Goal: Task Accomplishment & Management: Complete application form

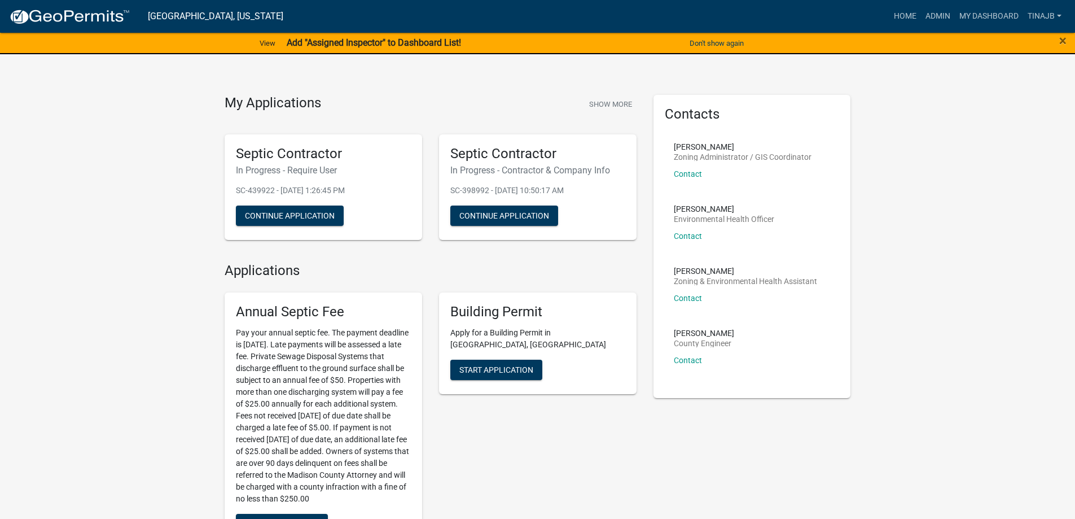
click at [930, 10] on link "Admin" at bounding box center [938, 16] width 34 height 21
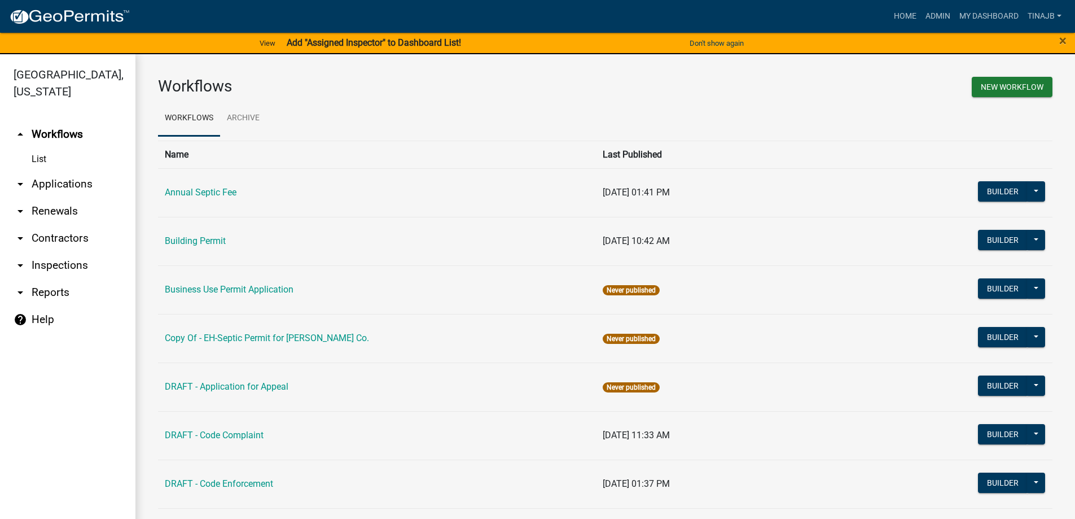
click at [59, 170] on link "arrow_drop_down Applications" at bounding box center [67, 183] width 135 height 27
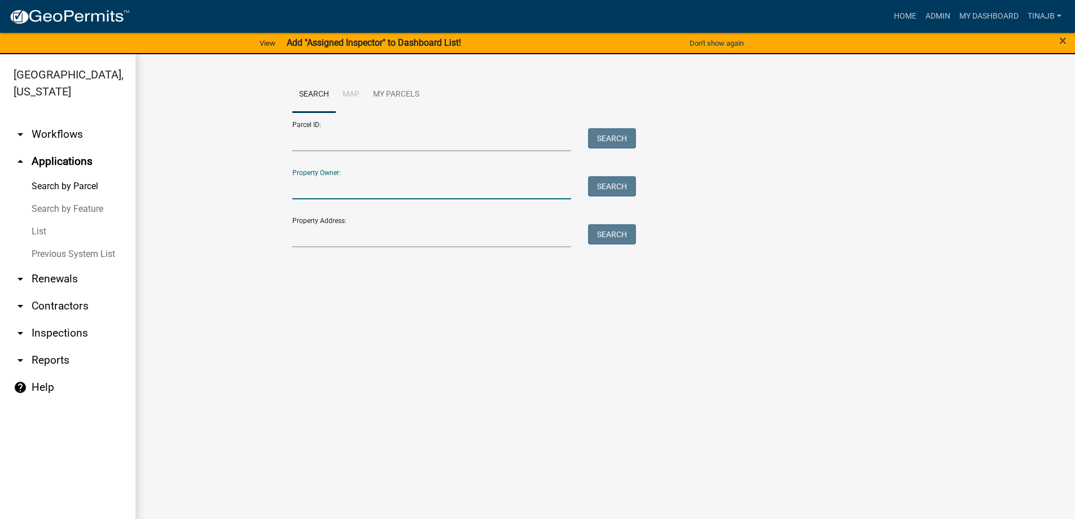
click at [360, 191] on input "Property Owner:" at bounding box center [431, 187] width 279 height 23
type input "2"
click at [352, 236] on input "Property Address:" at bounding box center [431, 235] width 279 height 23
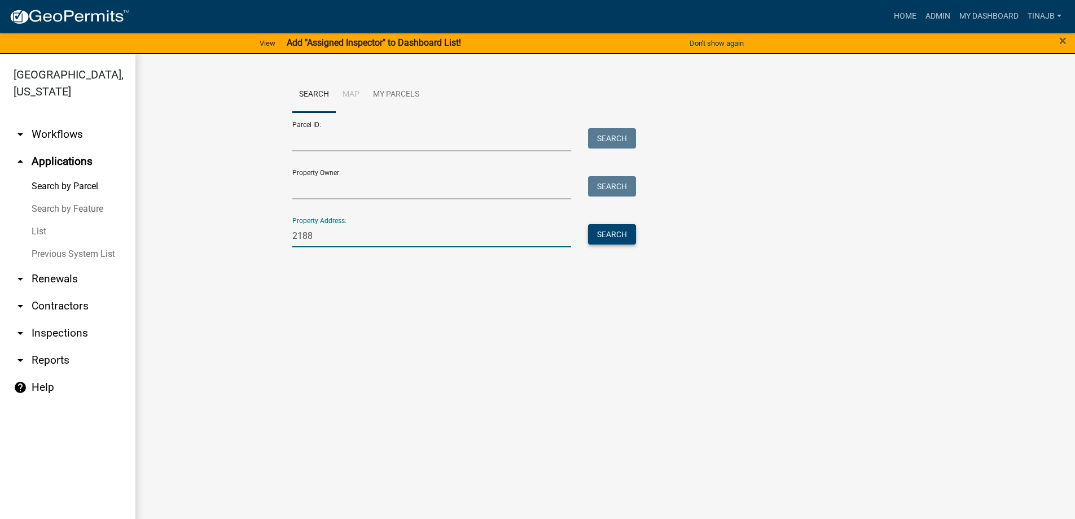
type input "2188"
click at [611, 235] on button "Search" at bounding box center [612, 234] width 48 height 20
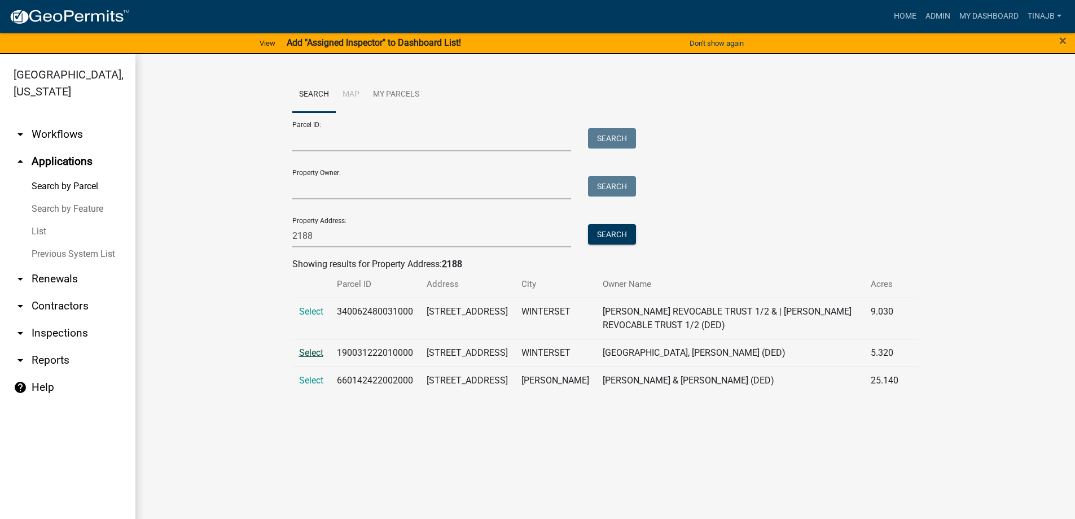
click at [310, 350] on span "Select" at bounding box center [311, 352] width 24 height 11
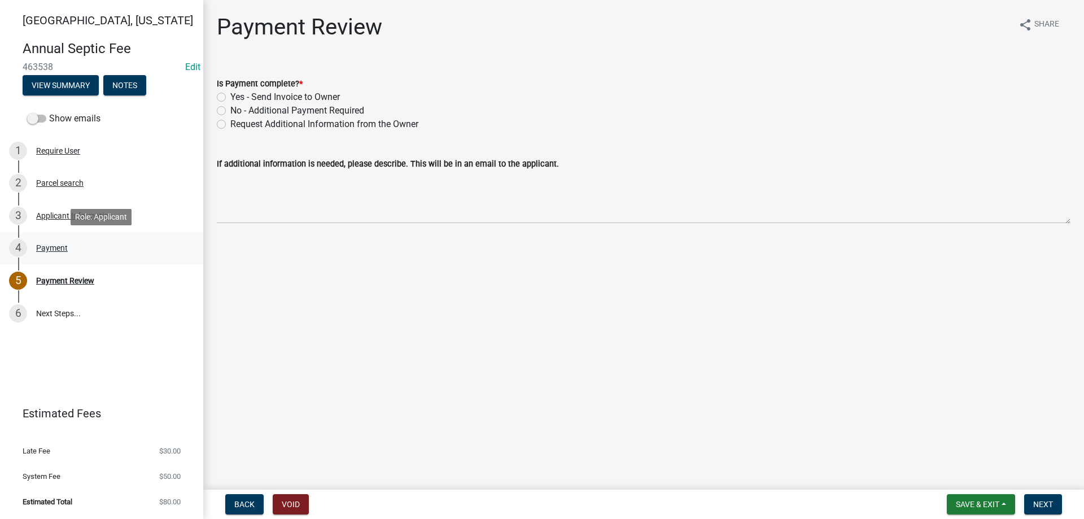
click at [56, 250] on div "Payment" at bounding box center [52, 248] width 32 height 8
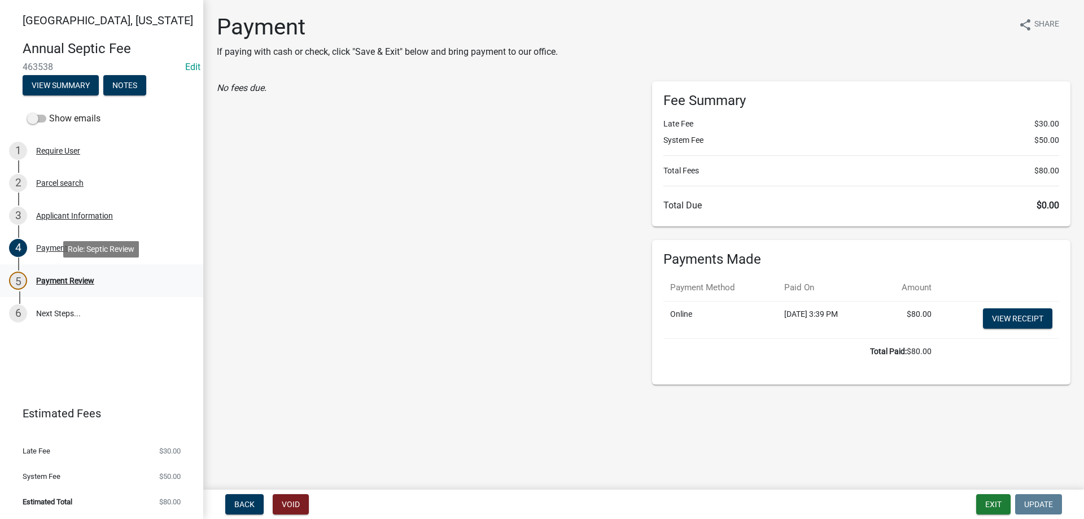
click at [58, 279] on div "Payment Review" at bounding box center [65, 281] width 58 height 8
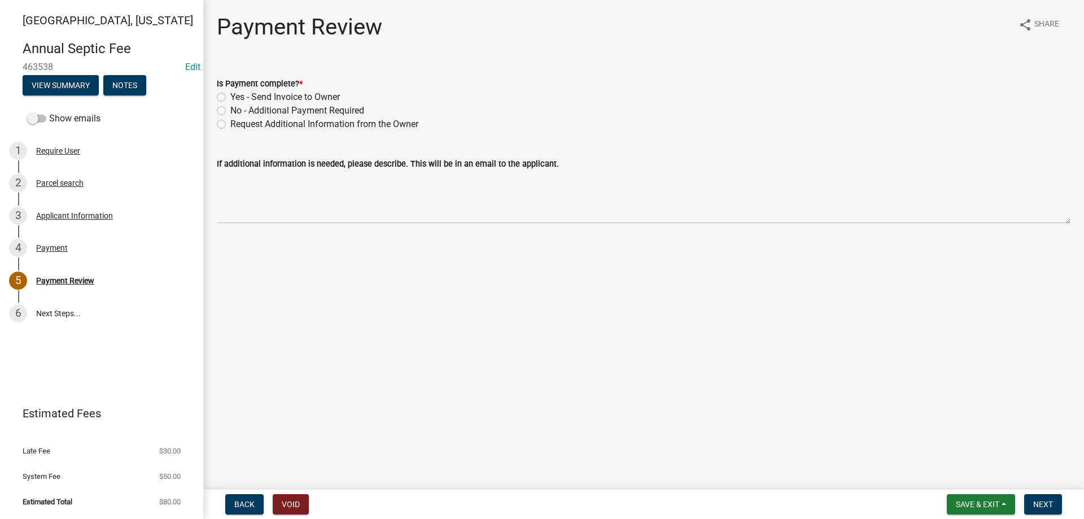
click at [230, 100] on label "Yes - Send Invoice to Owner" at bounding box center [284, 97] width 109 height 14
click at [230, 98] on input "Yes - Send Invoice to Owner" at bounding box center [233, 93] width 7 height 7
radio input "true"
click at [1046, 510] on button "Next" at bounding box center [1043, 504] width 38 height 20
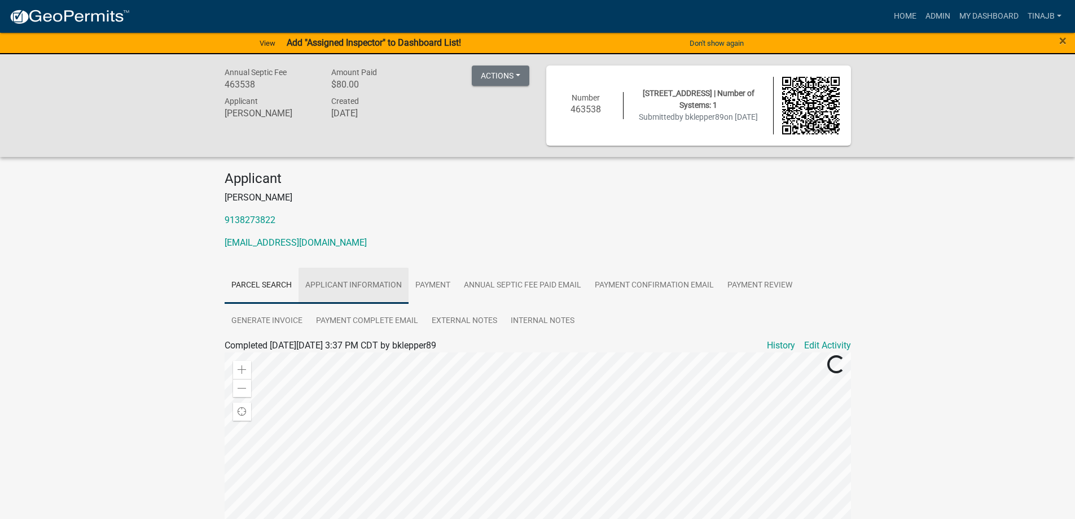
click at [345, 282] on link "Applicant Information" at bounding box center [354, 286] width 110 height 36
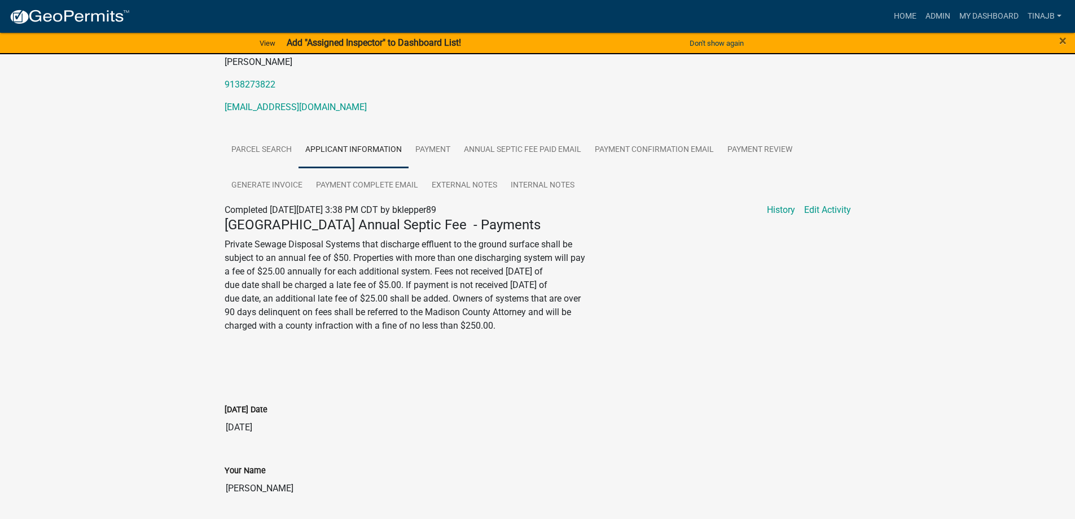
scroll to position [226, 0]
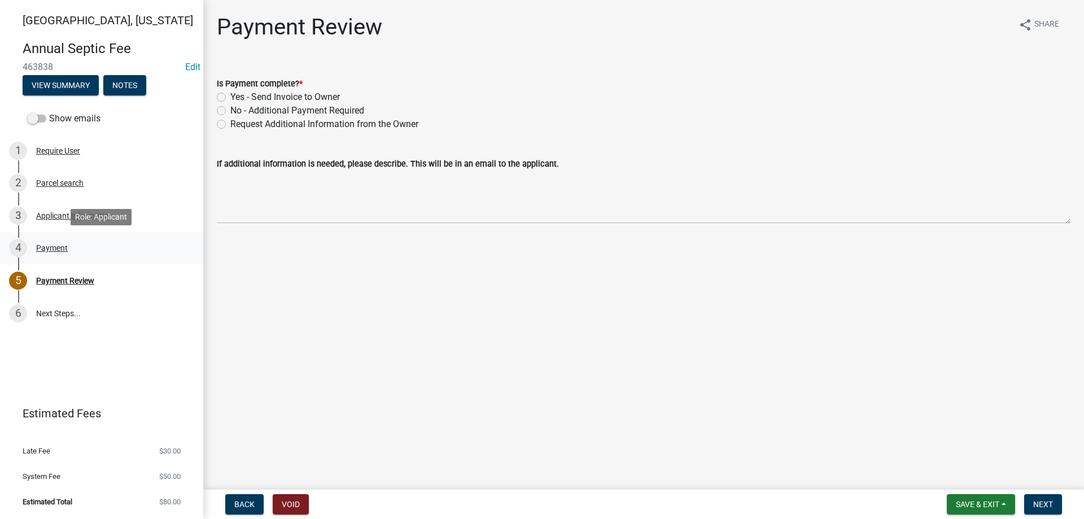
click at [47, 249] on div "Payment" at bounding box center [52, 248] width 32 height 8
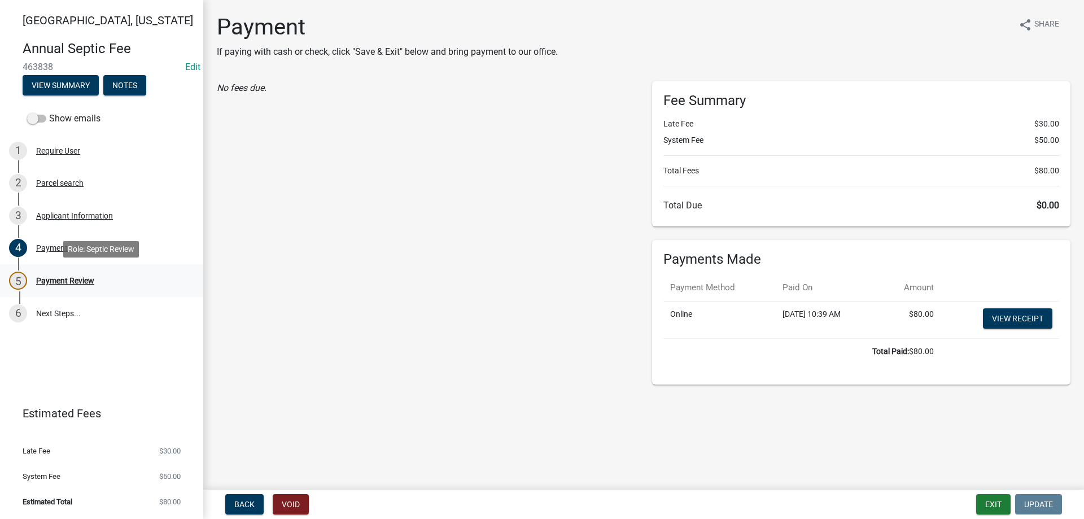
click at [44, 281] on div "Payment Review" at bounding box center [65, 281] width 58 height 8
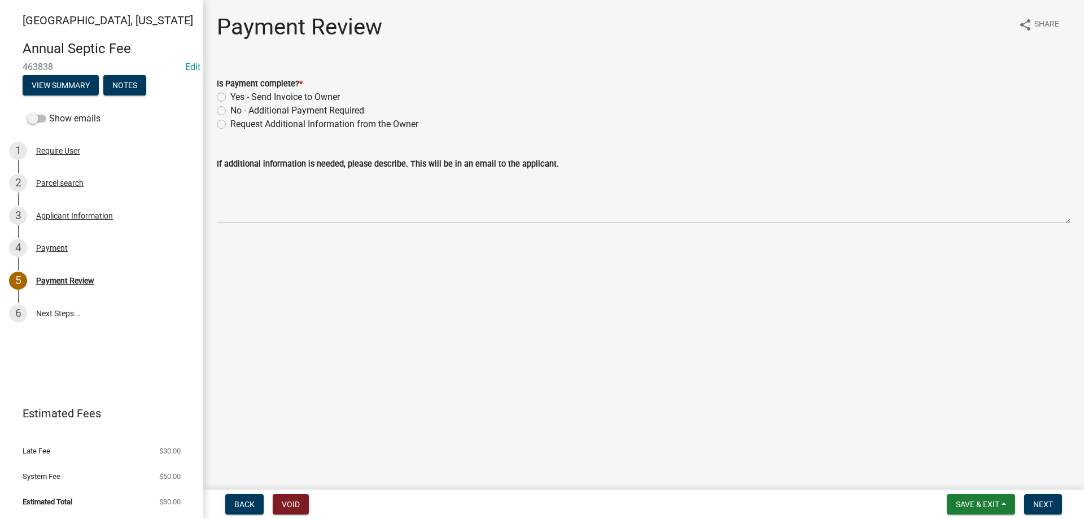
click at [230, 96] on label "Yes - Send Invoice to Owner" at bounding box center [284, 97] width 109 height 14
click at [230, 96] on input "Yes - Send Invoice to Owner" at bounding box center [233, 93] width 7 height 7
radio input "true"
click at [1034, 498] on button "Next" at bounding box center [1043, 504] width 38 height 20
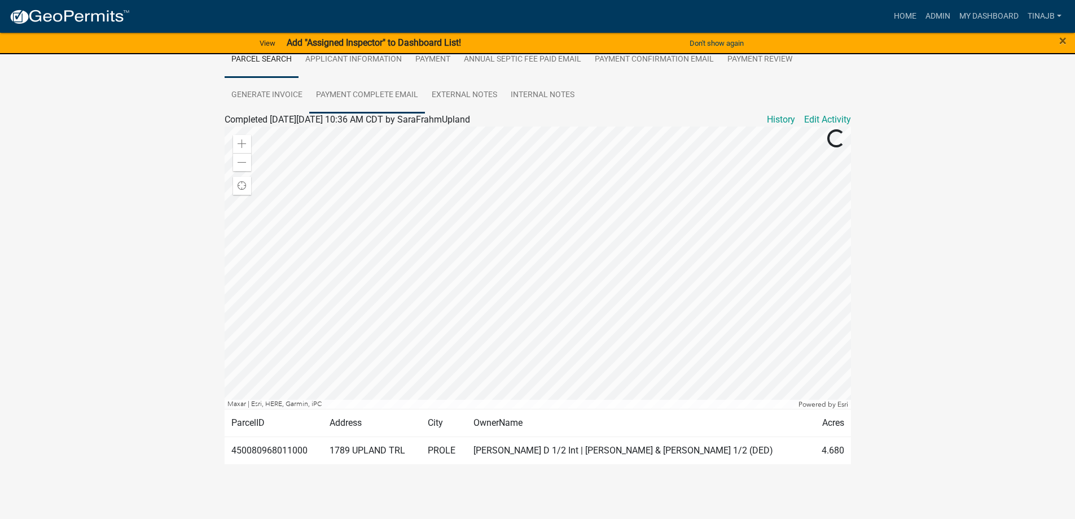
scroll to position [113, 0]
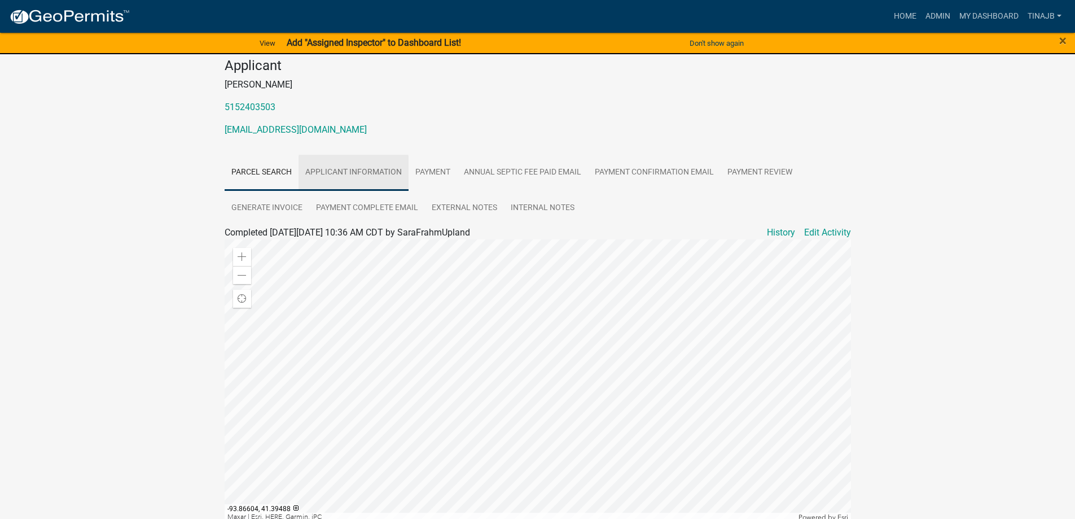
click at [391, 173] on link "Applicant Information" at bounding box center [354, 173] width 110 height 36
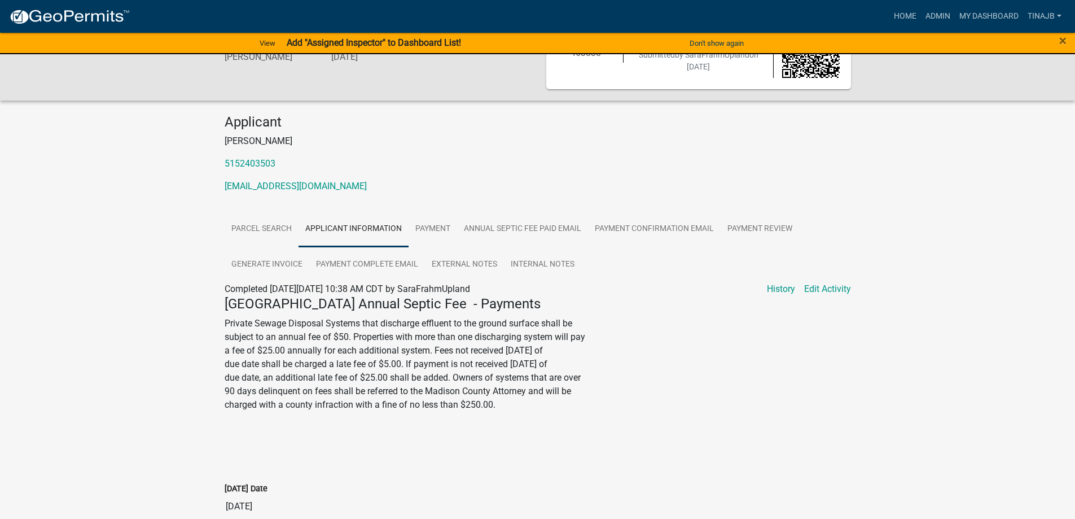
scroll to position [0, 0]
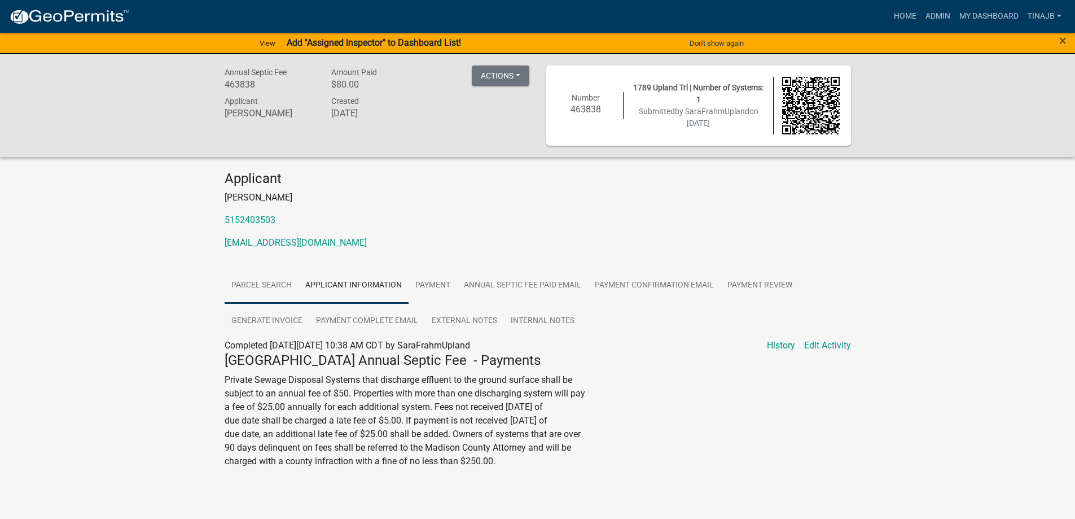
click at [238, 285] on link "Parcel search" at bounding box center [262, 286] width 74 height 36
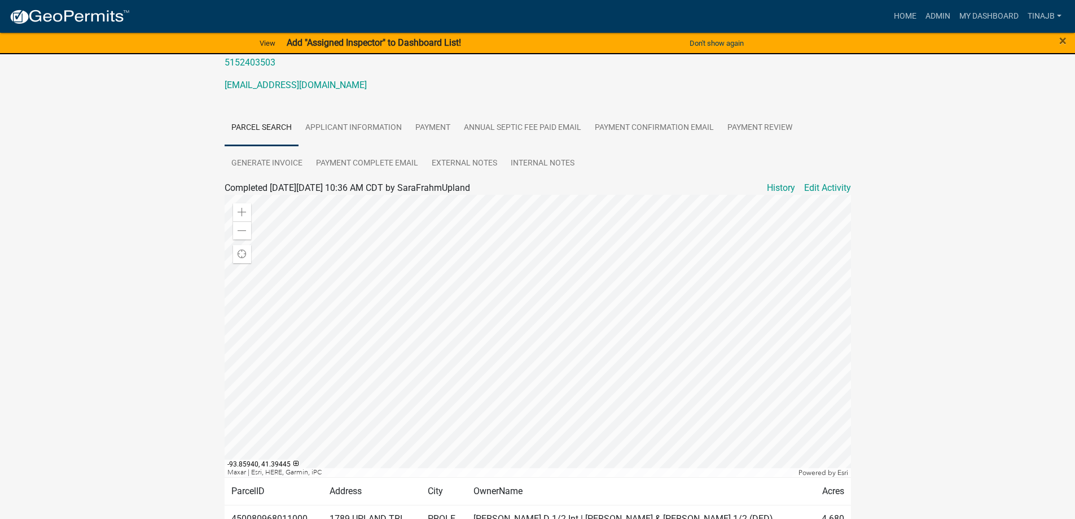
scroll to position [226, 0]
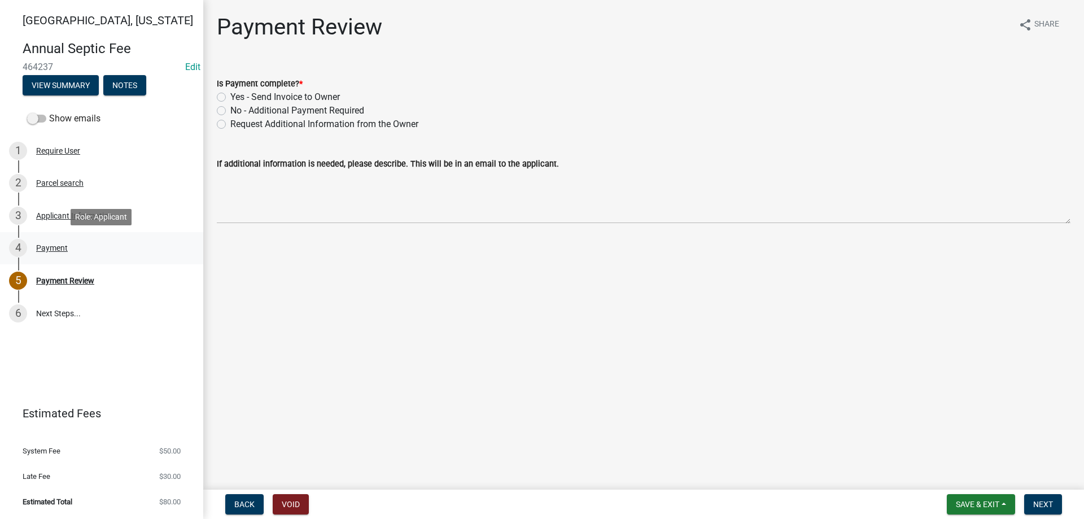
click at [44, 248] on div "Payment" at bounding box center [52, 248] width 32 height 8
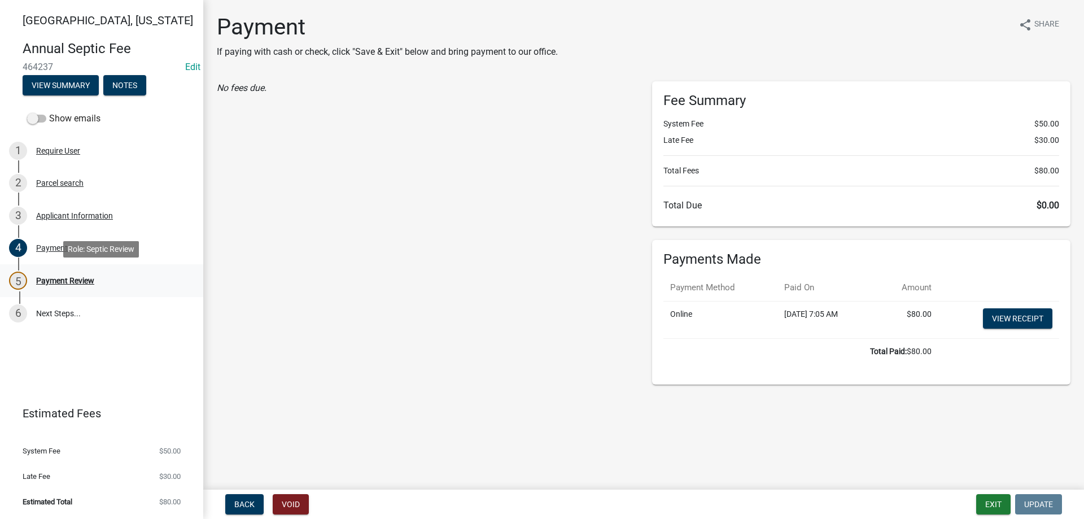
click at [69, 281] on div "Payment Review" at bounding box center [65, 281] width 58 height 8
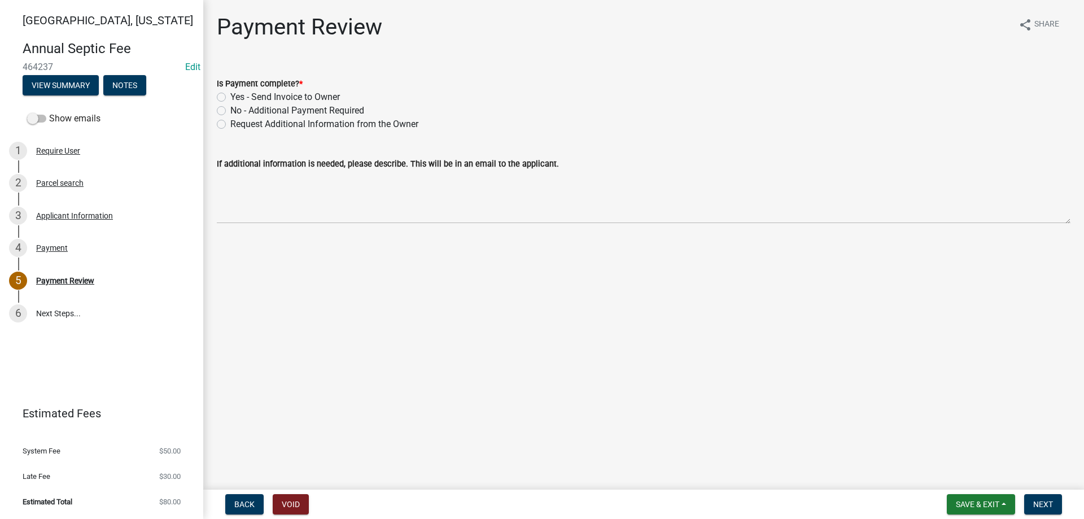
click at [230, 95] on label "Yes - Send Invoice to Owner" at bounding box center [284, 97] width 109 height 14
click at [230, 95] on input "Yes - Send Invoice to Owner" at bounding box center [233, 93] width 7 height 7
radio input "true"
click at [1041, 507] on span "Next" at bounding box center [1043, 503] width 20 height 9
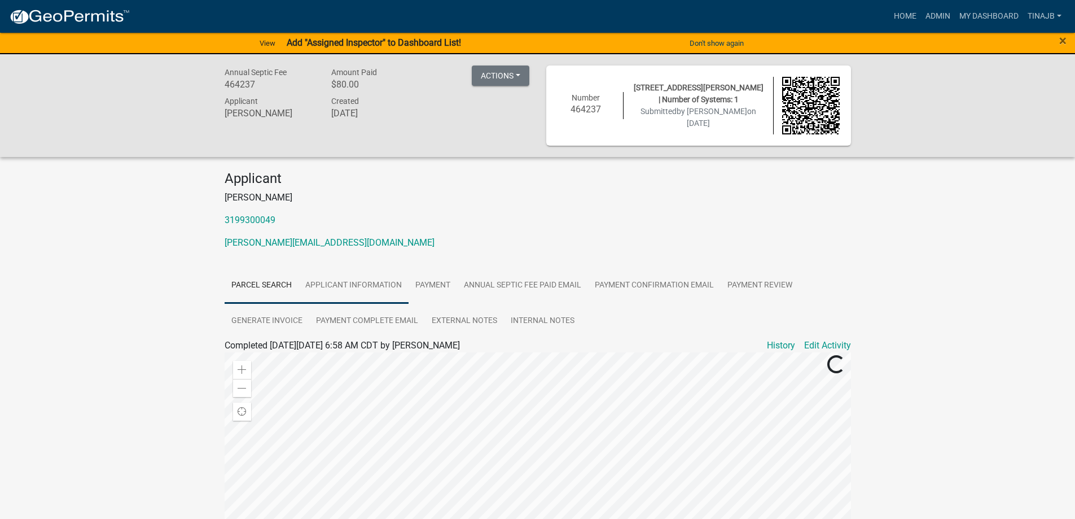
click at [365, 280] on link "Applicant Information" at bounding box center [354, 286] width 110 height 36
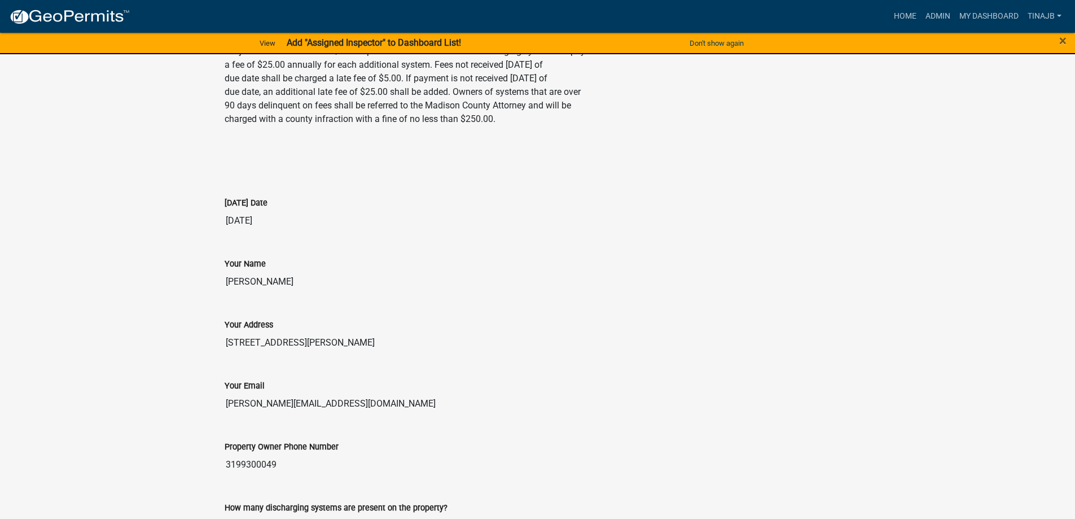
scroll to position [226, 0]
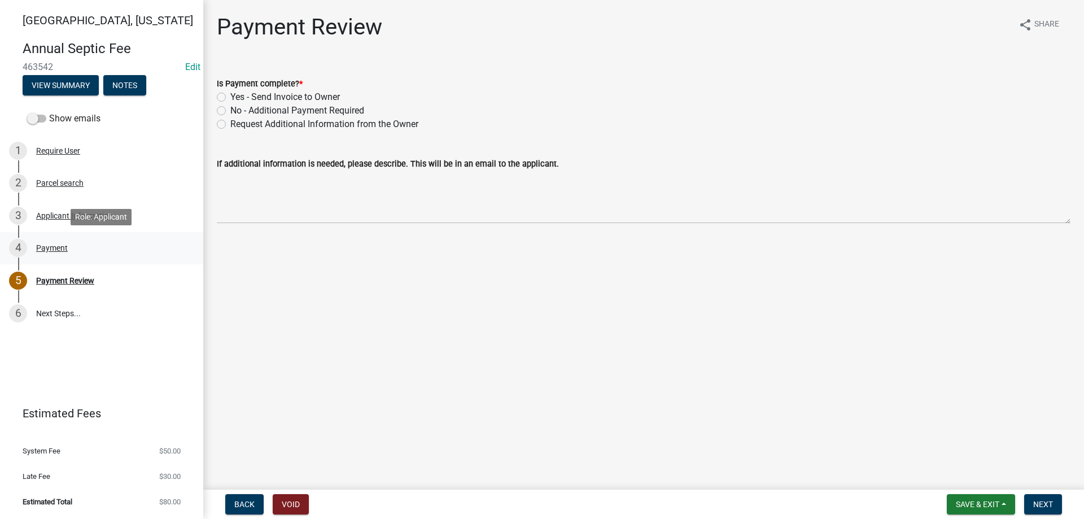
click at [44, 248] on div "Payment" at bounding box center [52, 248] width 32 height 8
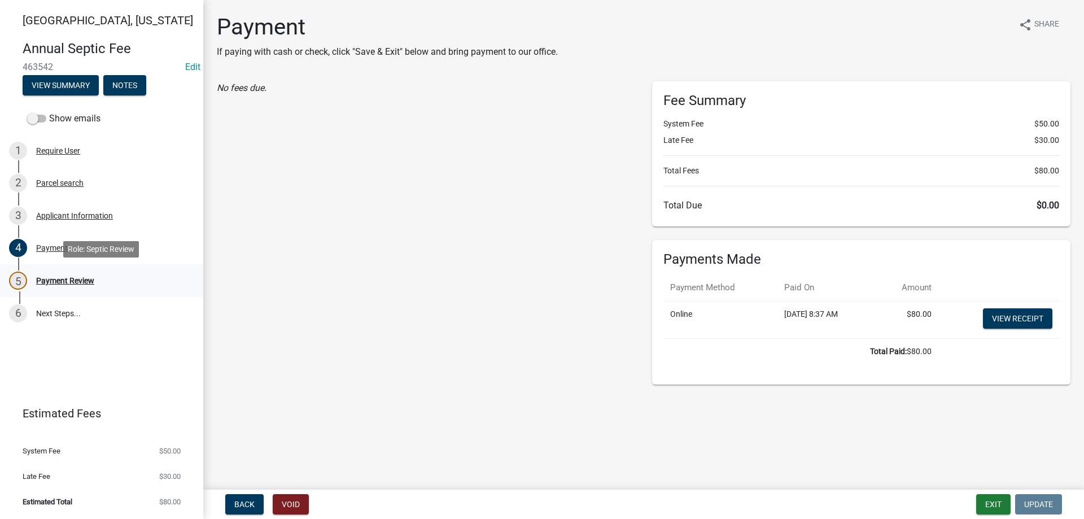
click at [70, 279] on div "Payment Review" at bounding box center [65, 281] width 58 height 8
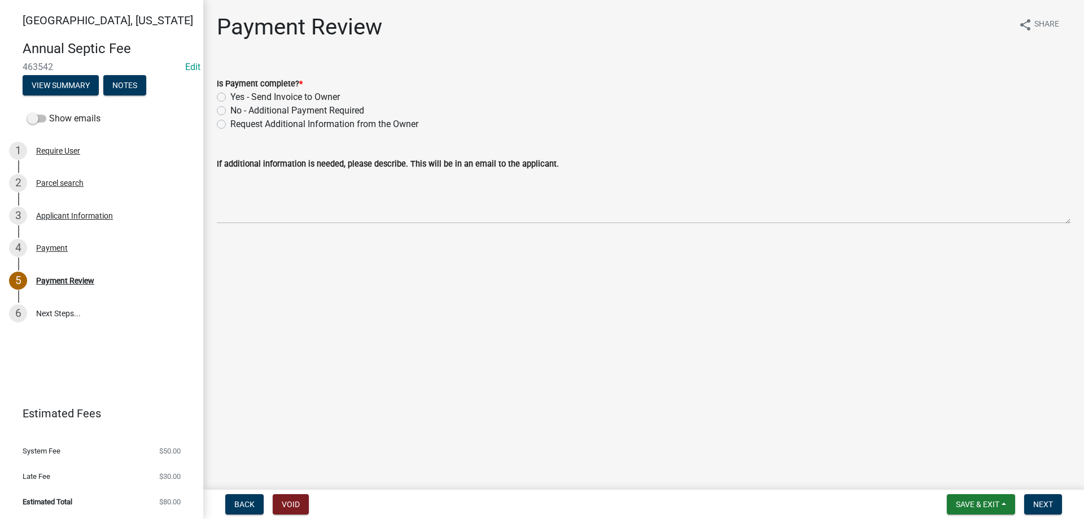
click at [230, 95] on label "Yes - Send Invoice to Owner" at bounding box center [284, 97] width 109 height 14
click at [230, 95] on input "Yes - Send Invoice to Owner" at bounding box center [233, 93] width 7 height 7
radio input "true"
click at [1050, 499] on span "Next" at bounding box center [1043, 503] width 20 height 9
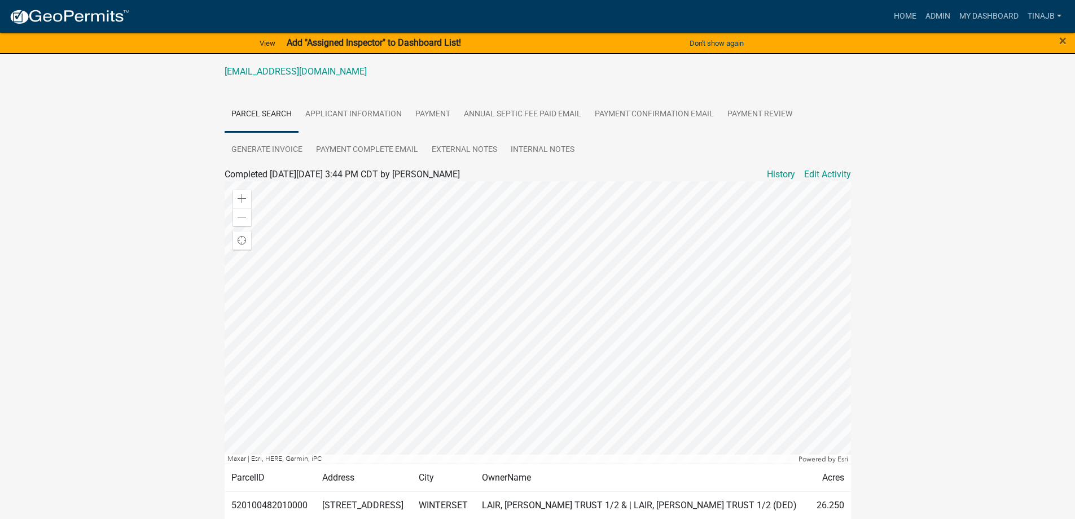
scroll to position [128, 0]
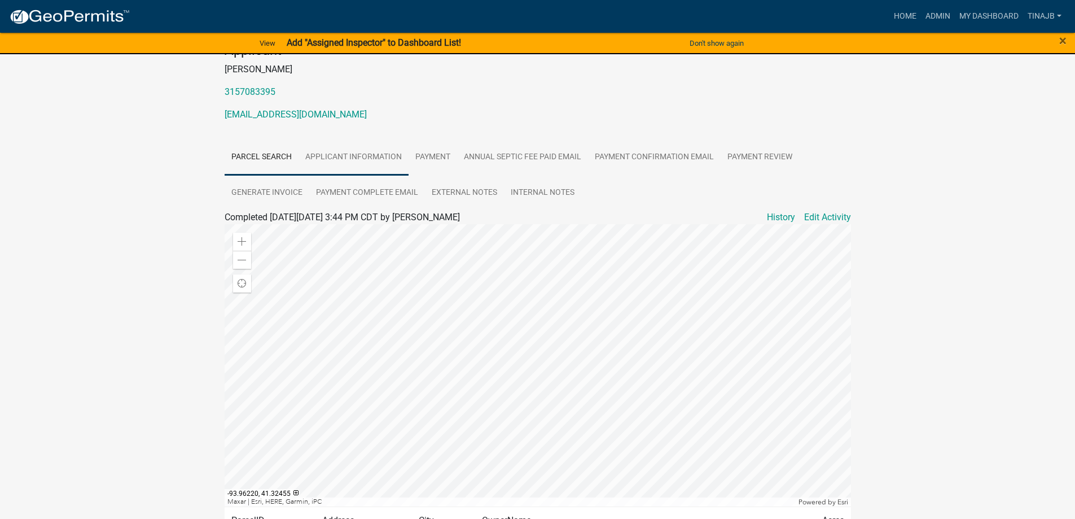
click at [344, 158] on link "Applicant Information" at bounding box center [354, 157] width 110 height 36
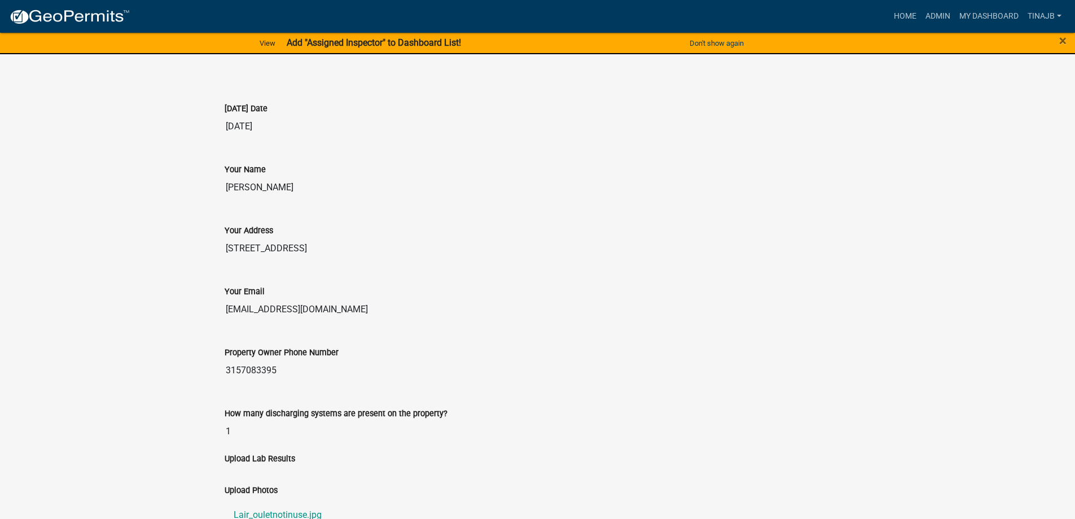
scroll to position [523, 0]
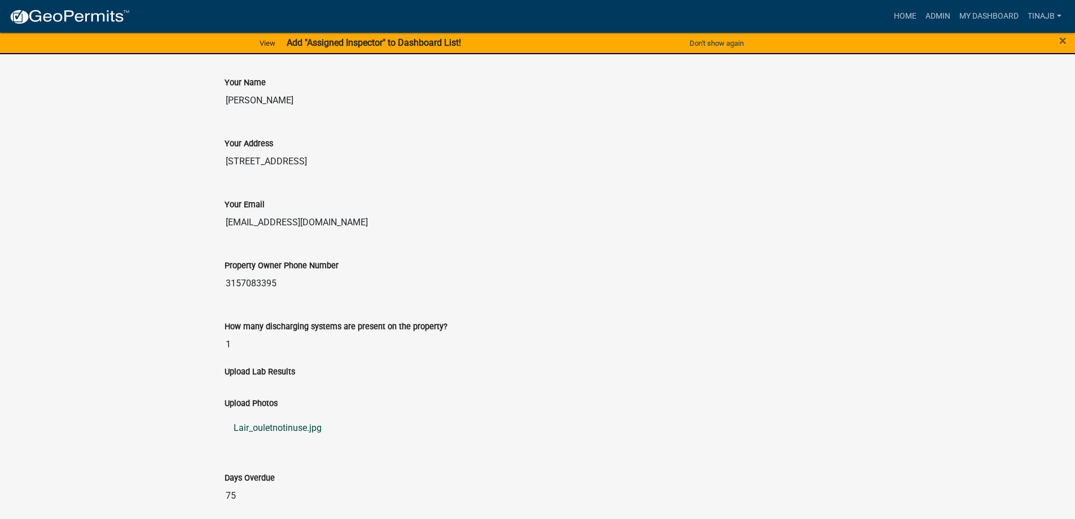
click at [285, 430] on link "Lair_ouletnotinuse.jpg" at bounding box center [538, 427] width 626 height 27
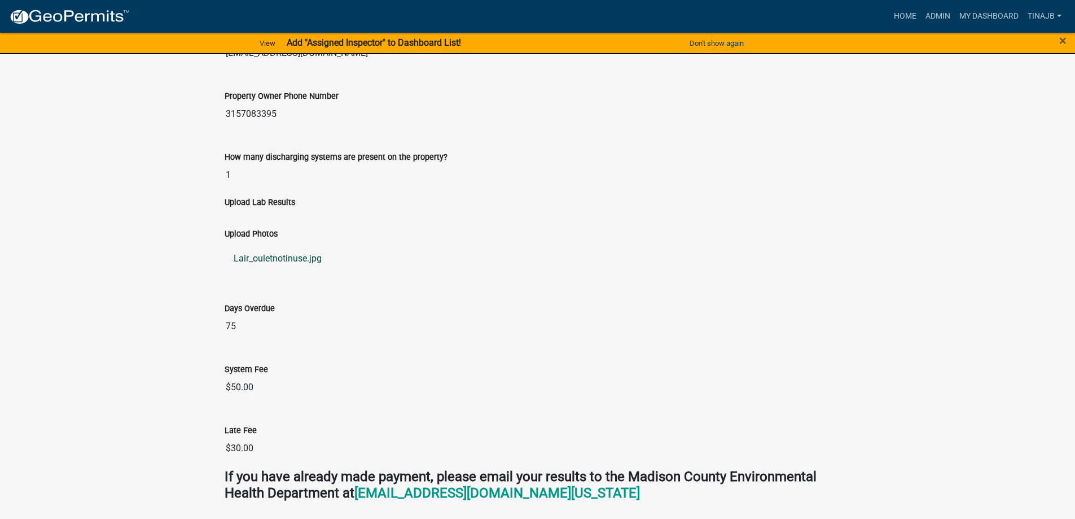
click at [284, 264] on link "Lair_ouletnotinuse.jpg" at bounding box center [538, 258] width 626 height 27
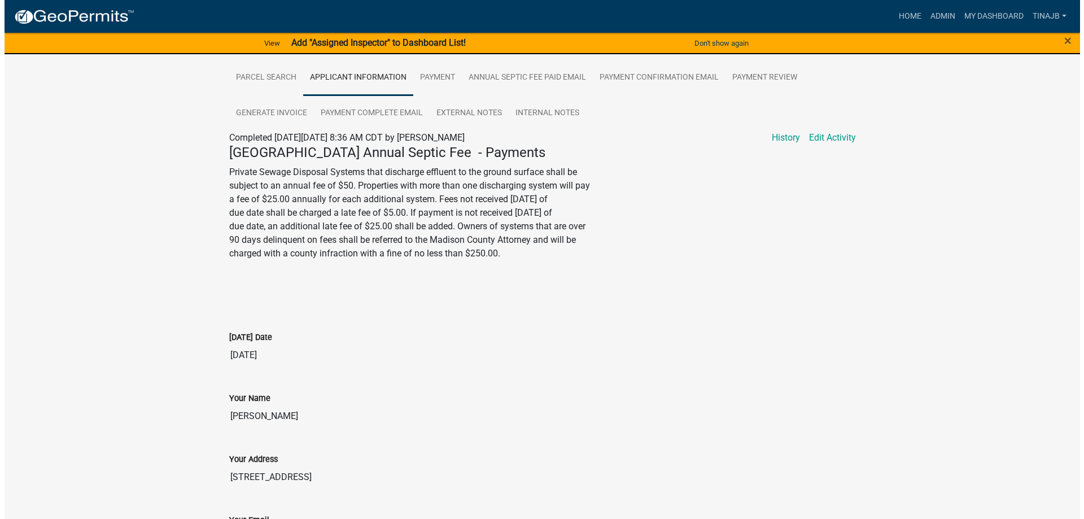
scroll to position [38, 0]
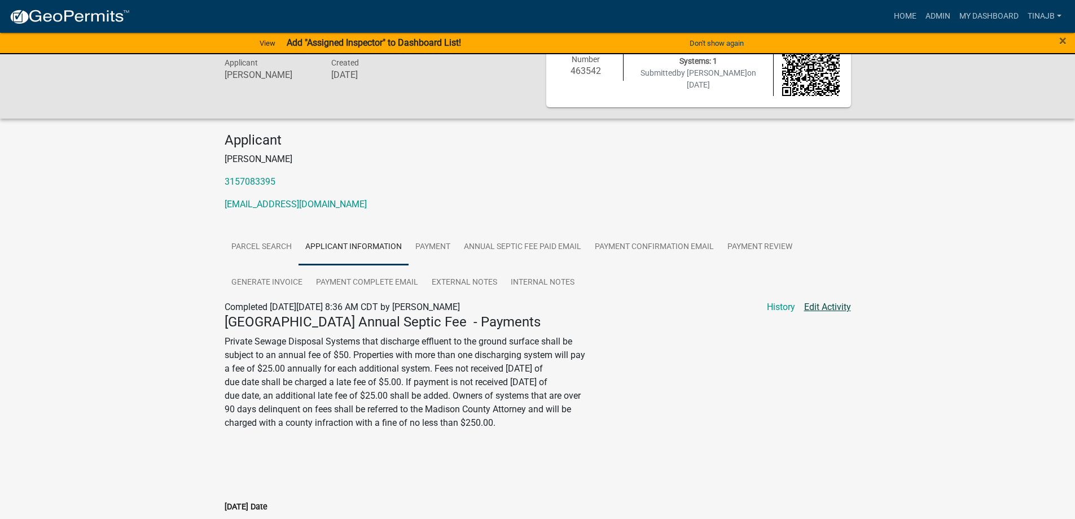
click at [838, 305] on link "Edit Activity" at bounding box center [827, 307] width 47 height 14
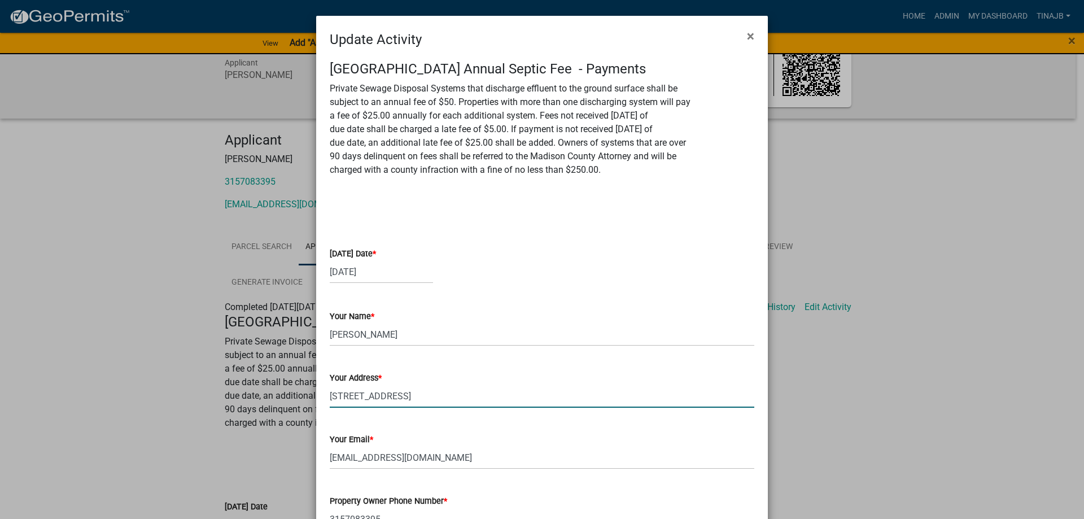
click at [348, 394] on input "2325 Holliwell Bridge Road" at bounding box center [542, 395] width 424 height 23
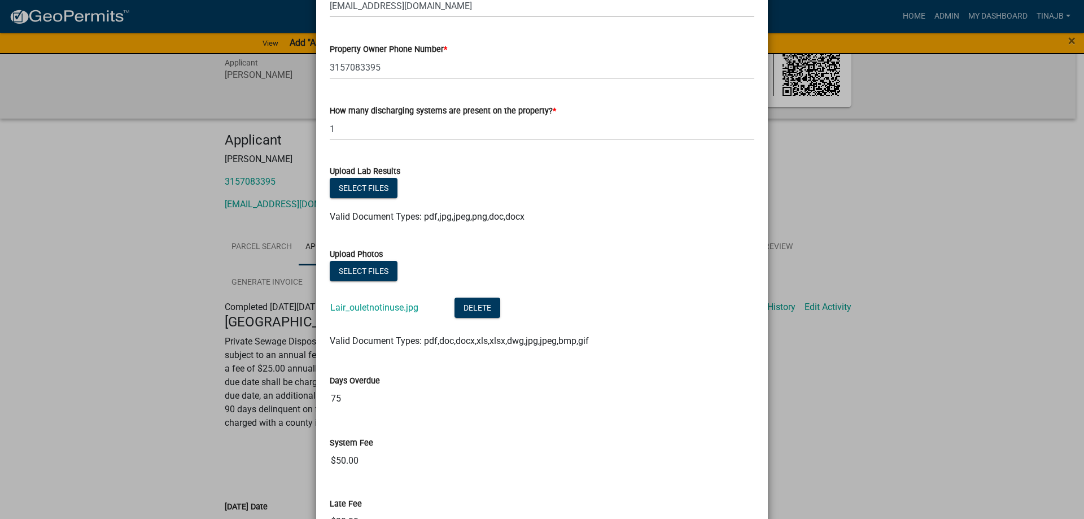
scroll to position [644, 0]
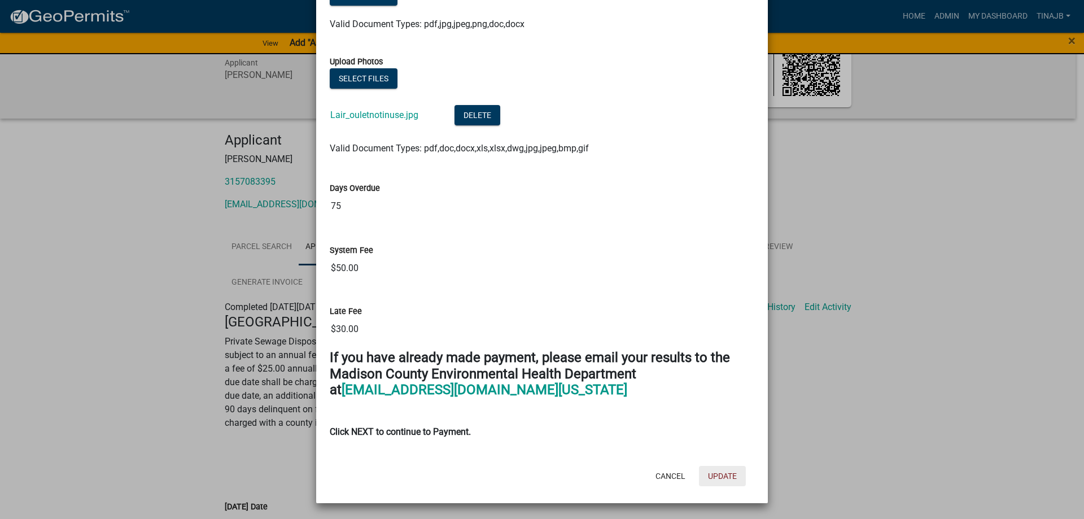
type input "2263 Holliwell Bridge Road"
click at [712, 473] on button "Update" at bounding box center [722, 476] width 47 height 20
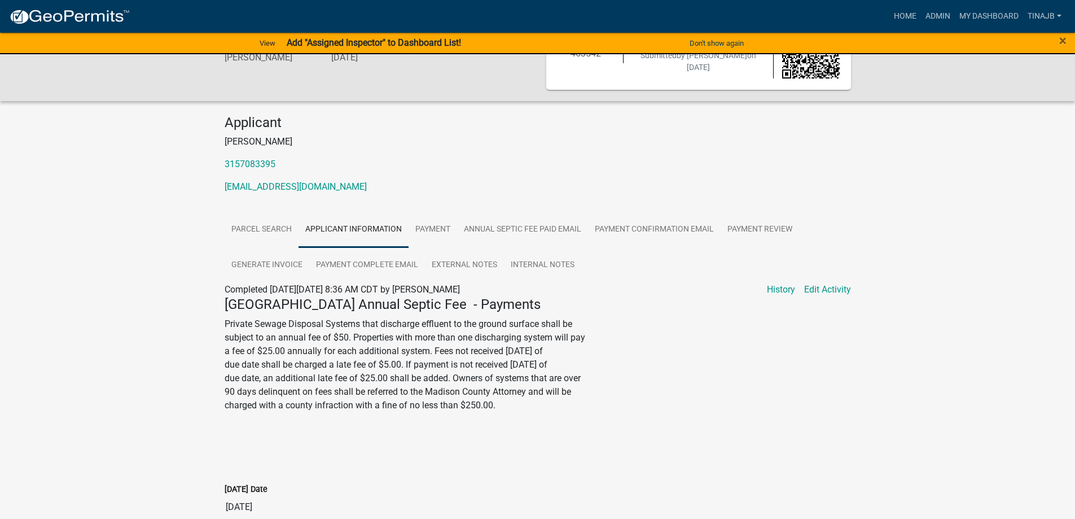
scroll to position [0, 0]
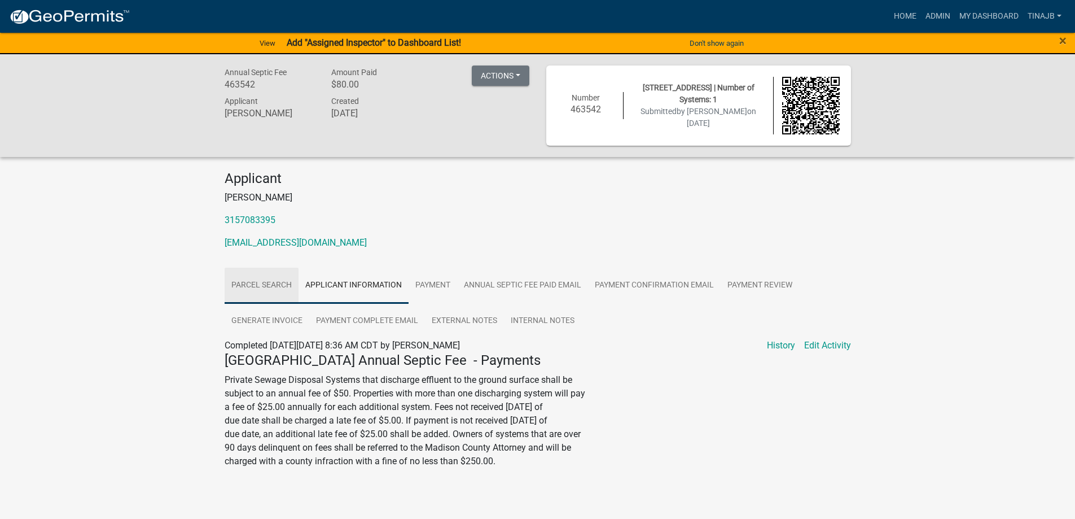
click at [252, 282] on link "Parcel search" at bounding box center [262, 286] width 74 height 36
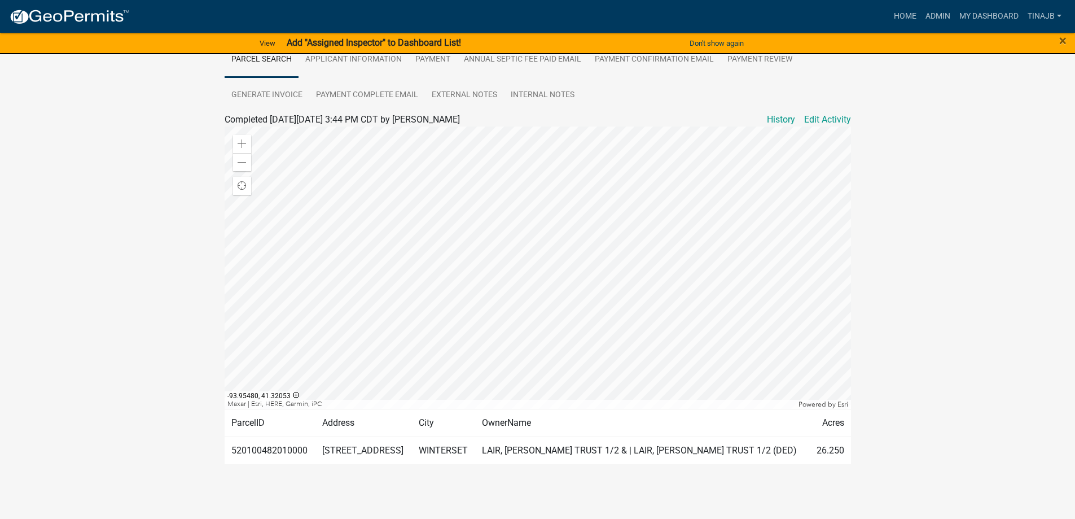
scroll to position [241, 0]
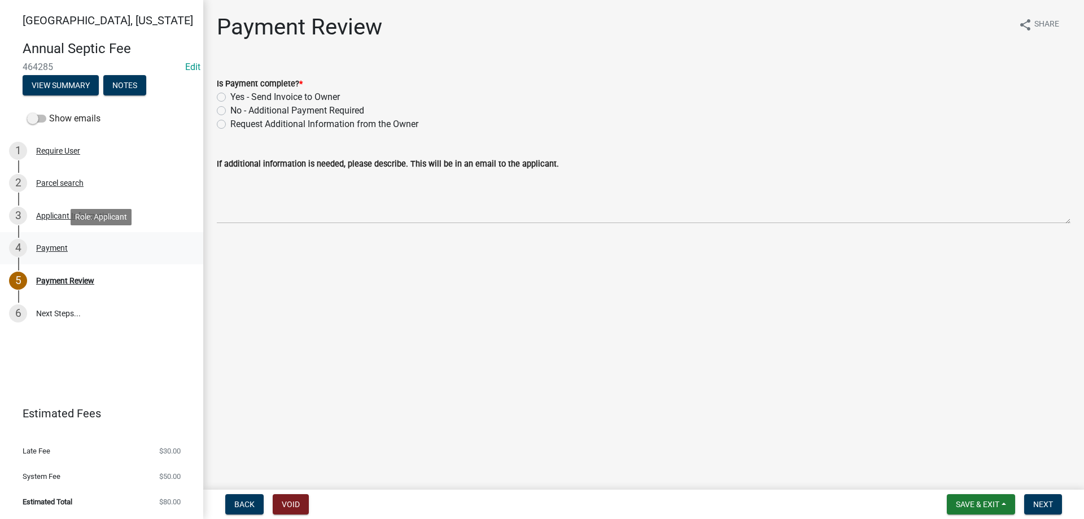
click at [46, 242] on div "4 Payment" at bounding box center [97, 248] width 176 height 18
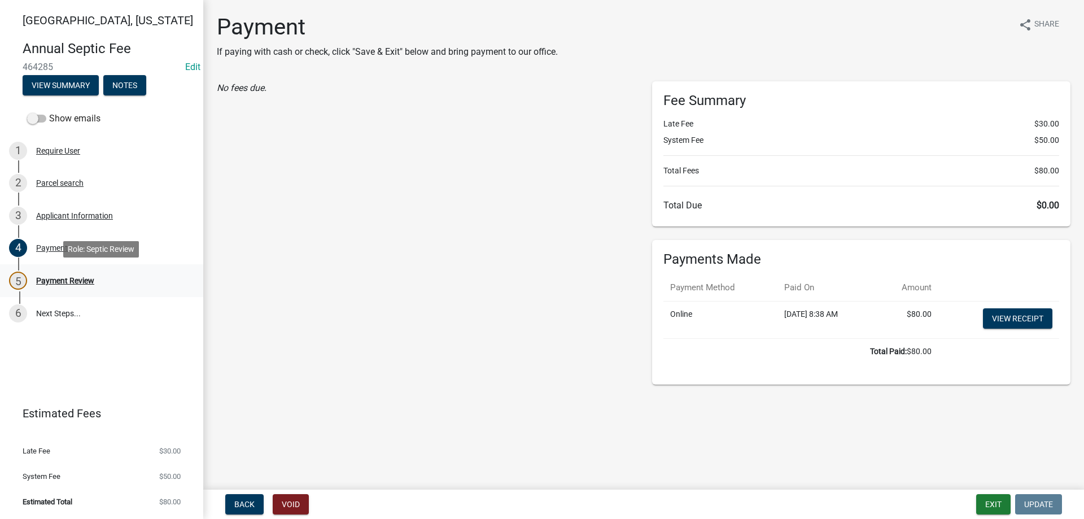
click at [81, 277] on div "Payment Review" at bounding box center [65, 281] width 58 height 8
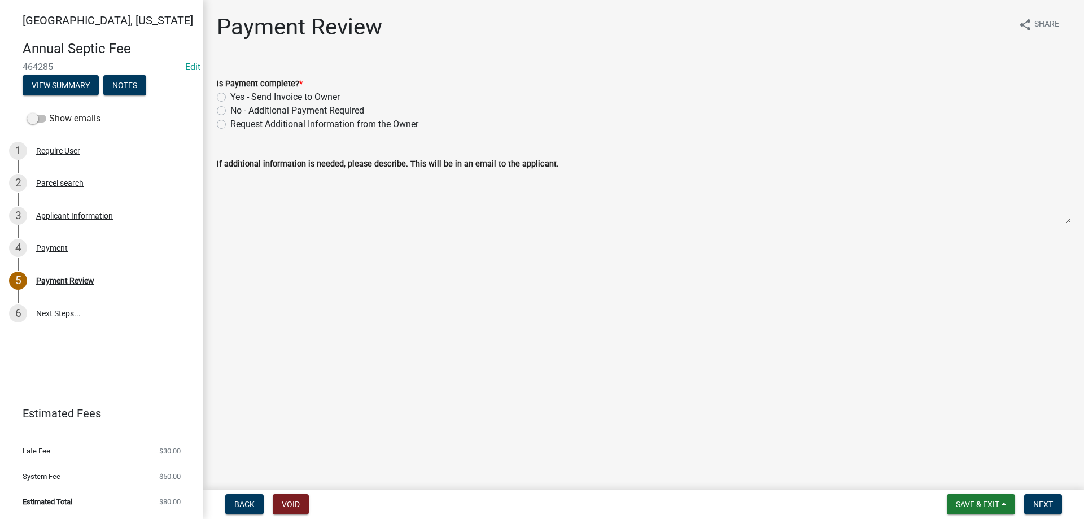
click at [230, 97] on label "Yes - Send Invoice to Owner" at bounding box center [284, 97] width 109 height 14
click at [230, 97] on input "Yes - Send Invoice to Owner" at bounding box center [233, 93] width 7 height 7
radio input "true"
click at [1038, 501] on span "Next" at bounding box center [1043, 503] width 20 height 9
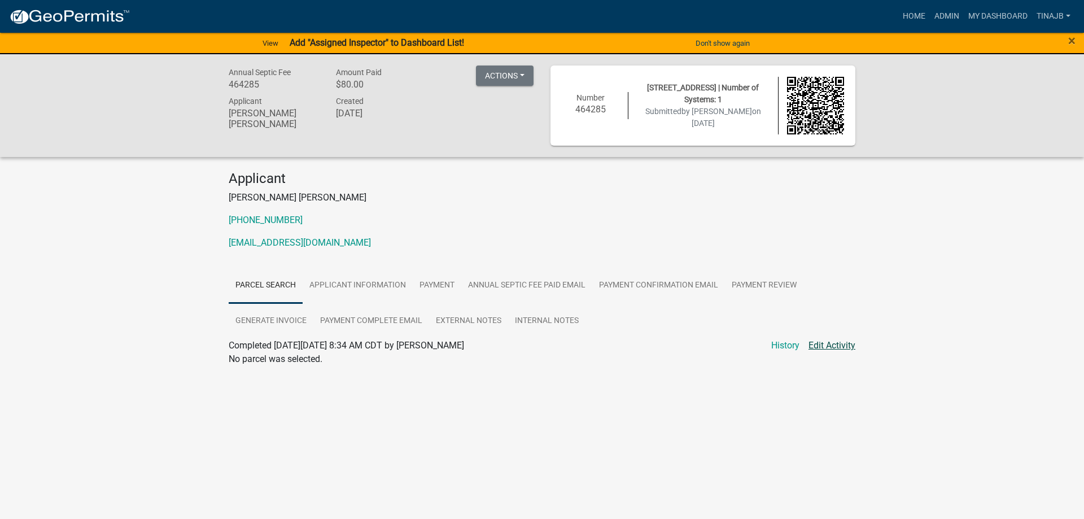
click at [820, 348] on link "Edit Activity" at bounding box center [831, 346] width 47 height 14
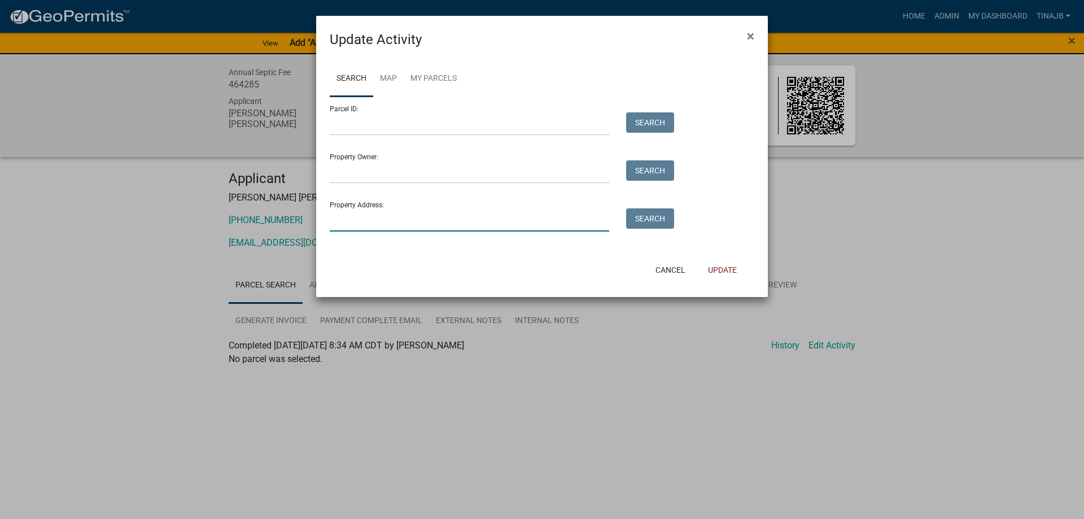
click at [362, 221] on input "Property Address:" at bounding box center [469, 219] width 279 height 23
type input "3376"
click at [646, 216] on button "Search" at bounding box center [650, 218] width 48 height 20
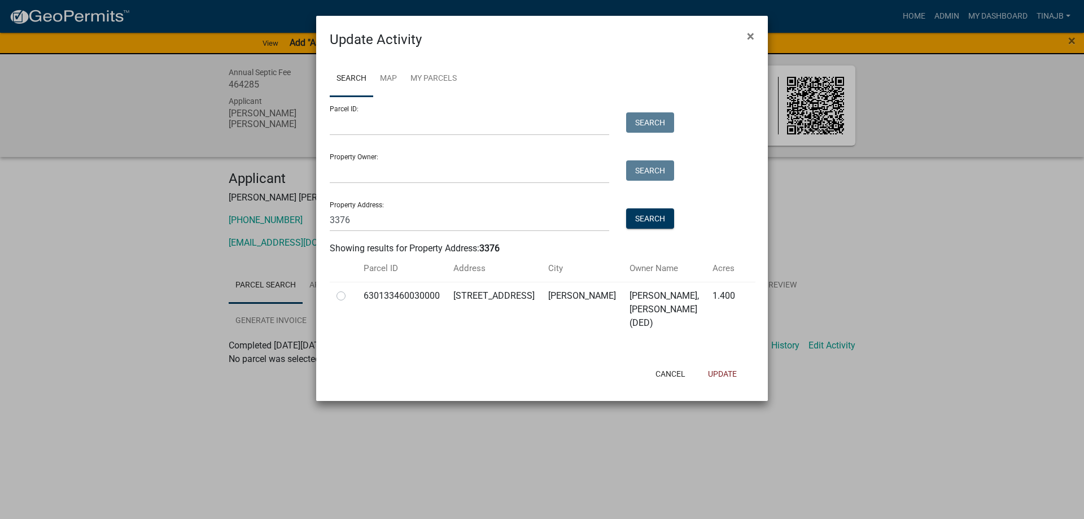
click at [350, 289] on label at bounding box center [350, 289] width 0 height 0
click at [350, 293] on input "radio" at bounding box center [353, 292] width 7 height 7
radio input "true"
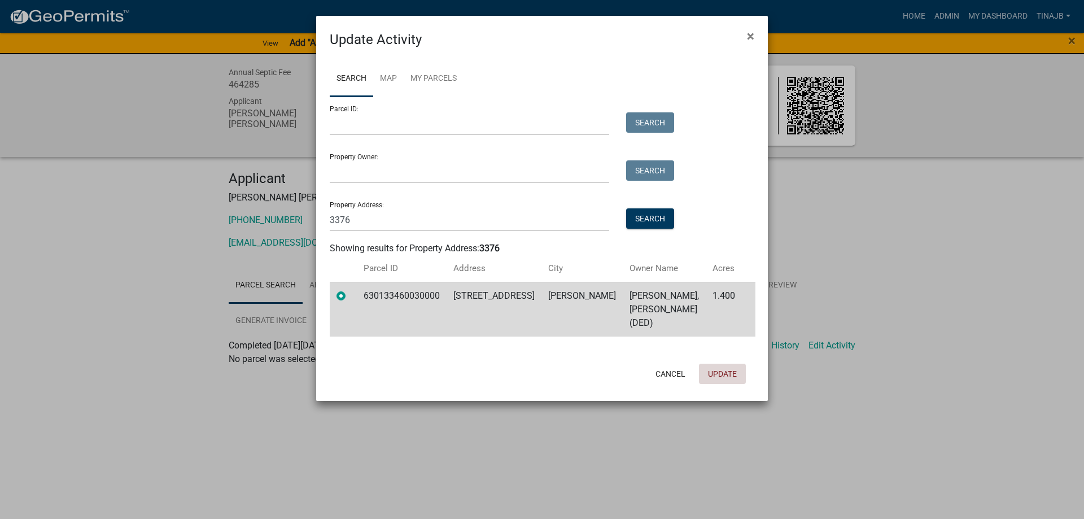
click at [727, 363] on button "Update" at bounding box center [722, 373] width 47 height 20
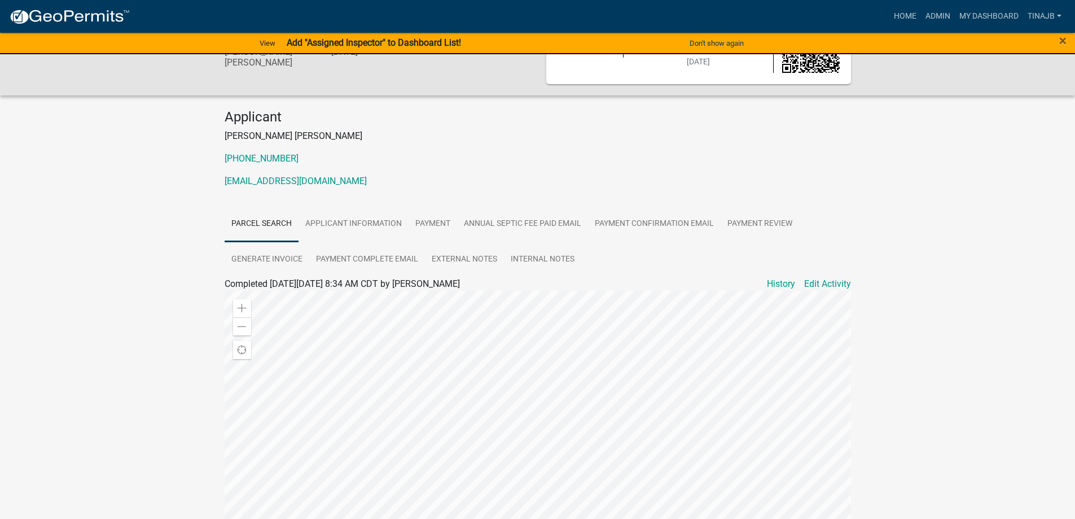
scroll to position [58, 0]
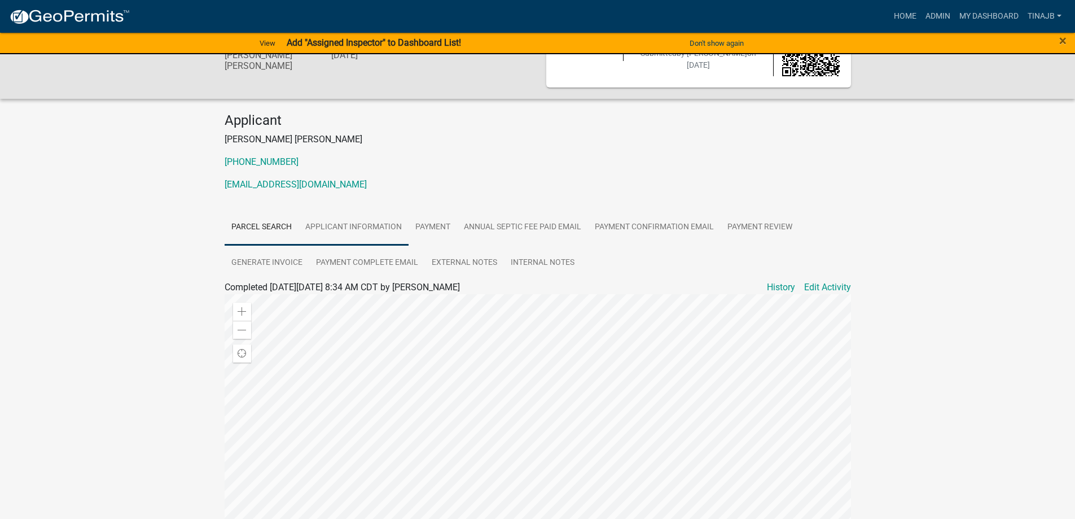
click at [340, 222] on link "Applicant Information" at bounding box center [354, 227] width 110 height 36
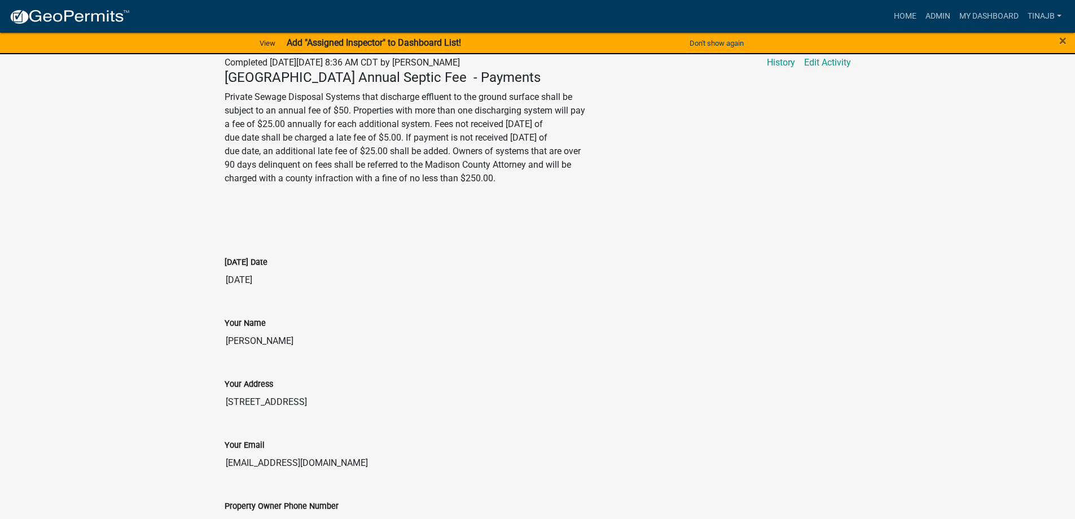
scroll to position [282, 0]
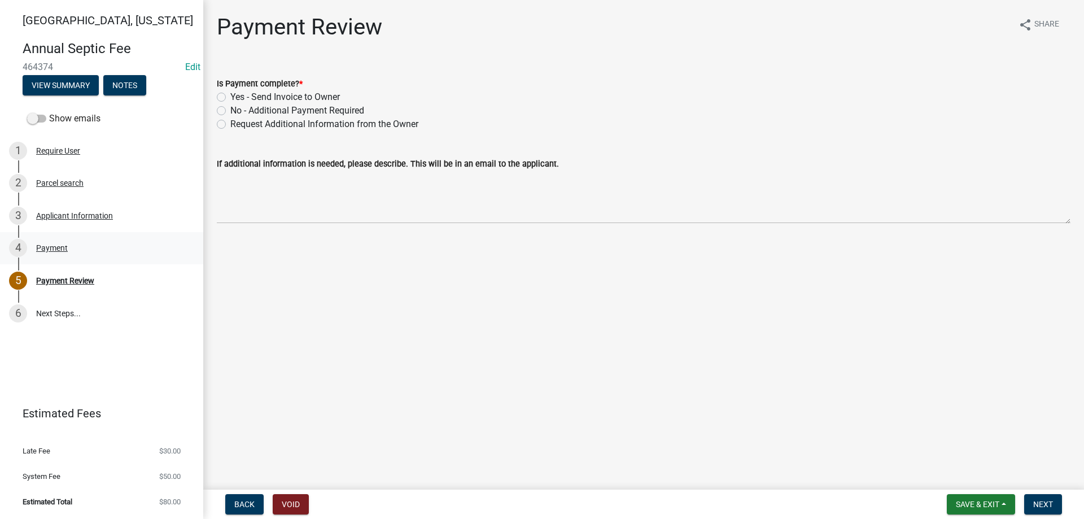
click at [55, 251] on div "Payment" at bounding box center [52, 248] width 32 height 8
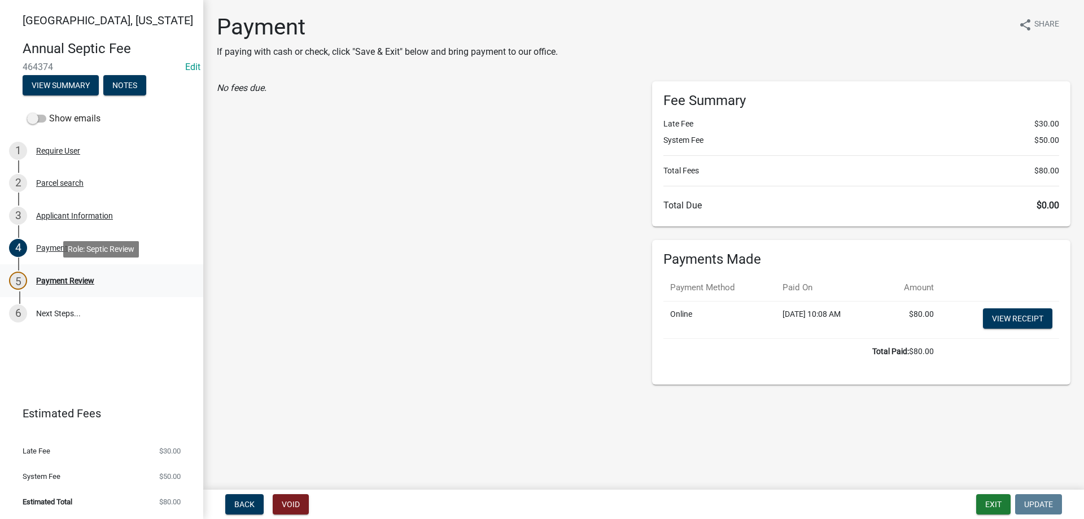
click at [83, 278] on div "Payment Review" at bounding box center [65, 281] width 58 height 8
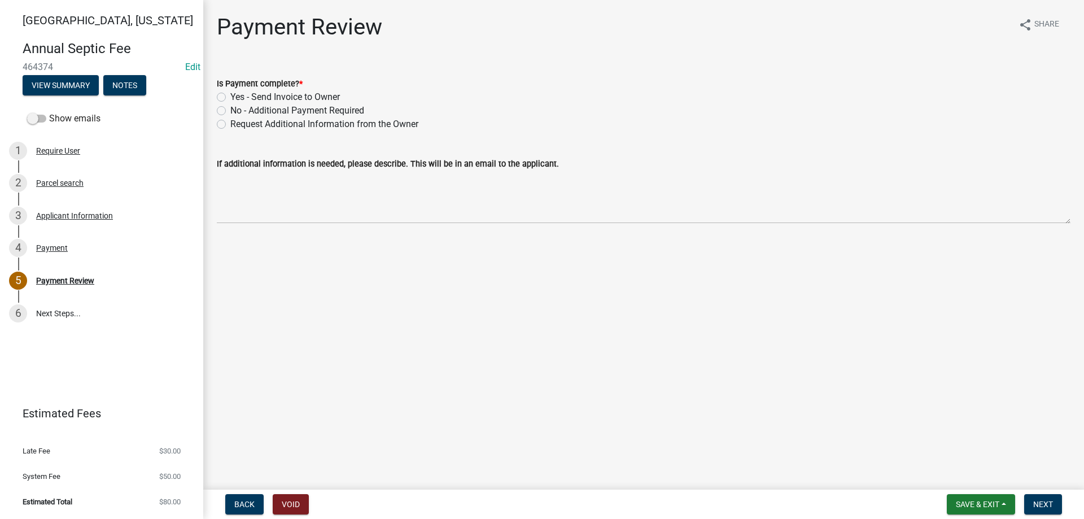
click at [230, 95] on label "Yes - Send Invoice to Owner" at bounding box center [284, 97] width 109 height 14
click at [230, 95] on input "Yes - Send Invoice to Owner" at bounding box center [233, 93] width 7 height 7
radio input "true"
click at [1042, 507] on span "Next" at bounding box center [1043, 503] width 20 height 9
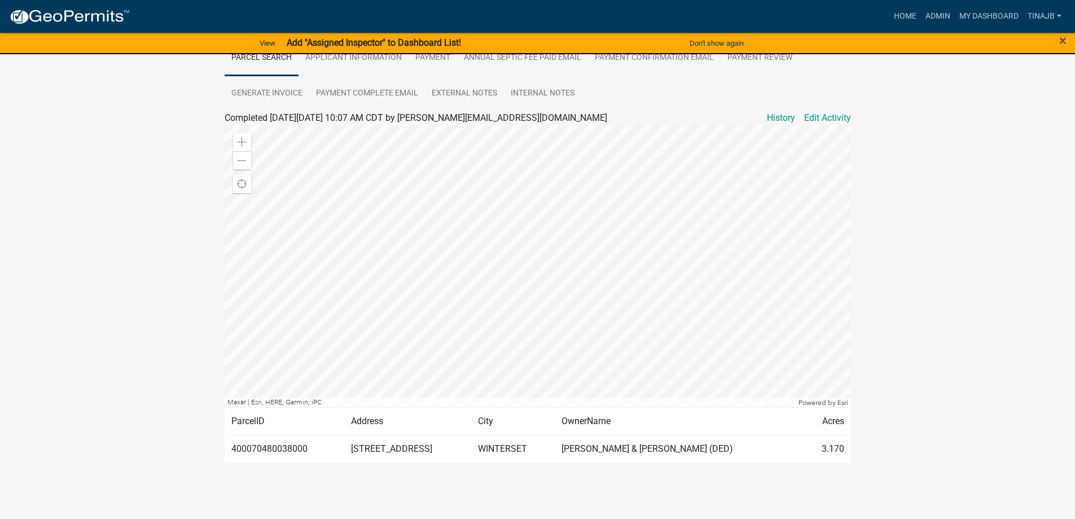
scroll to position [173, 0]
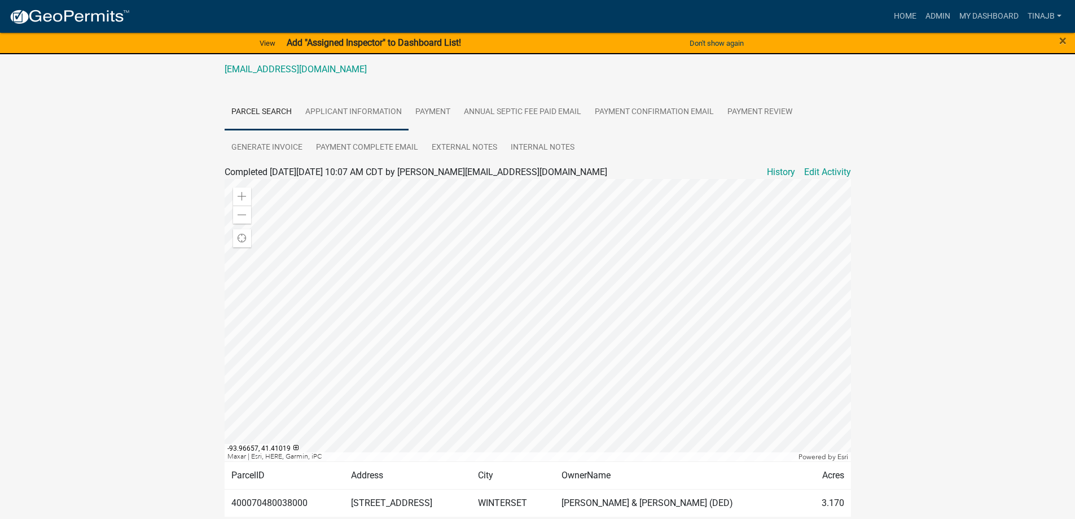
click at [350, 116] on link "Applicant Information" at bounding box center [354, 112] width 110 height 36
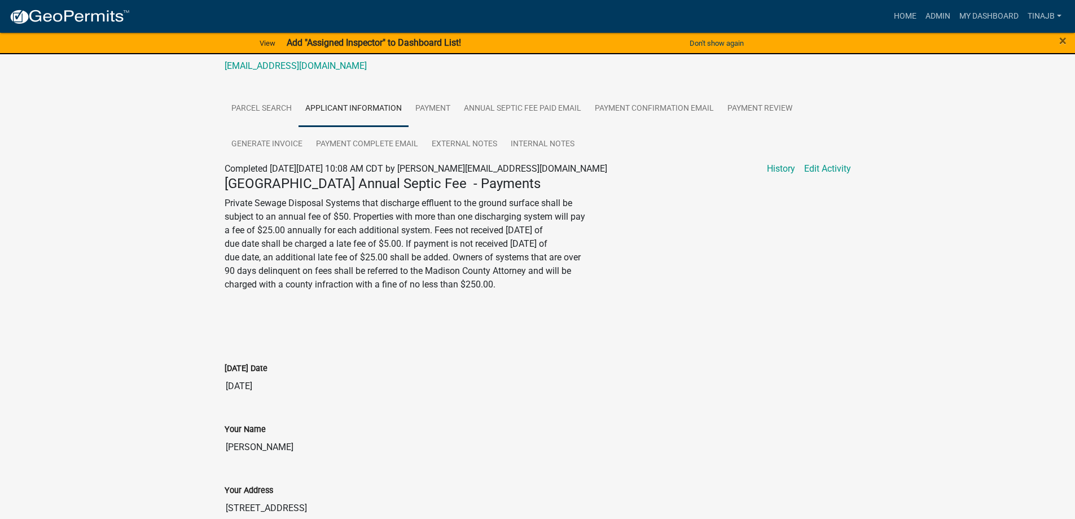
scroll to position [60, 0]
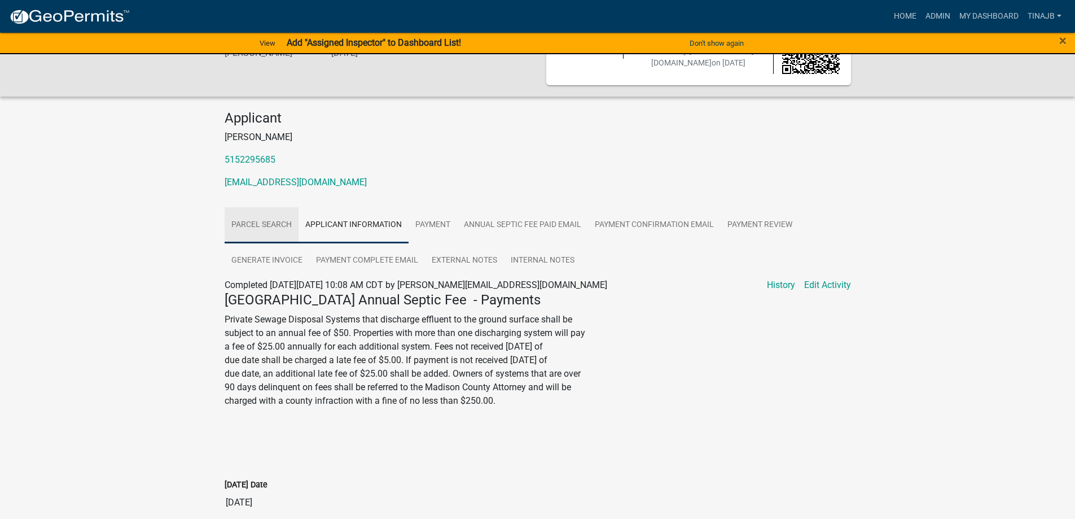
click at [265, 227] on link "Parcel search" at bounding box center [262, 225] width 74 height 36
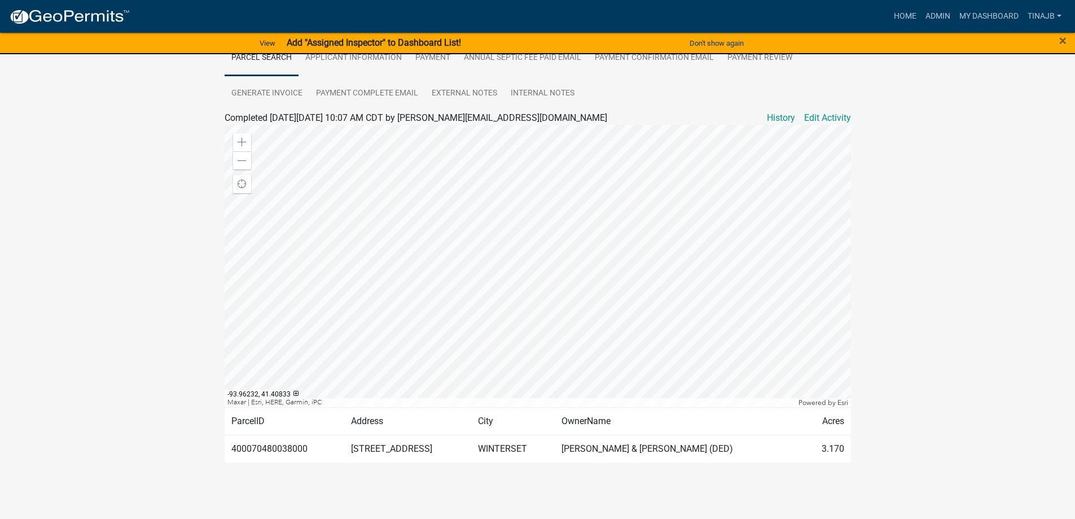
scroll to position [173, 0]
